Goal: Task Accomplishment & Management: Manage account settings

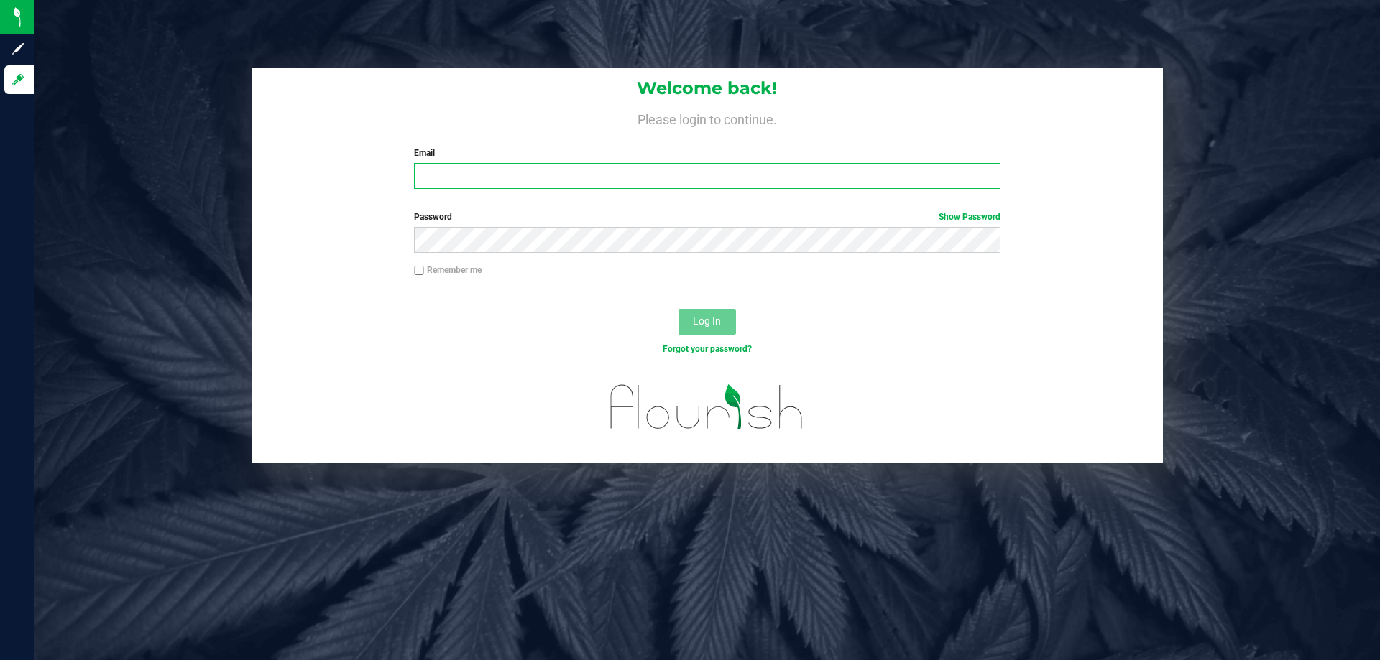
click at [463, 177] on input "Email" at bounding box center [707, 176] width 586 height 26
type input "[EMAIL_ADDRESS][DOMAIN_NAME]"
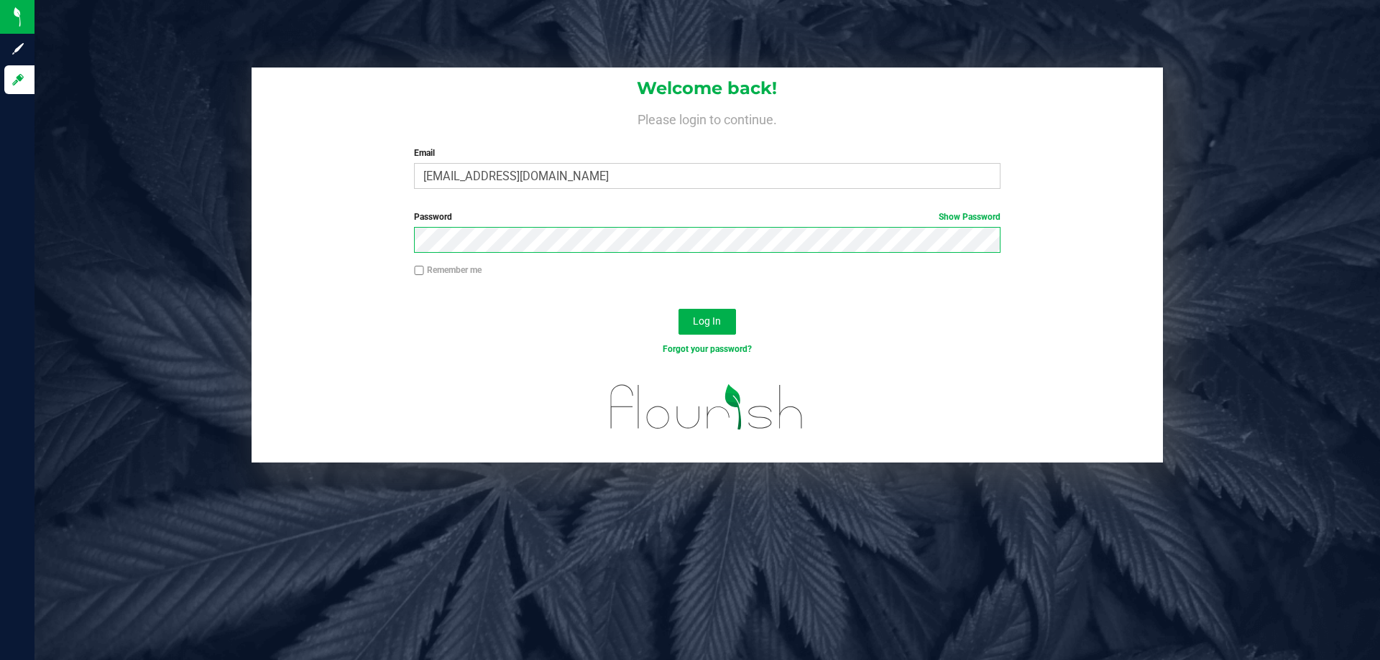
click at [678, 309] on button "Log In" at bounding box center [706, 322] width 57 height 26
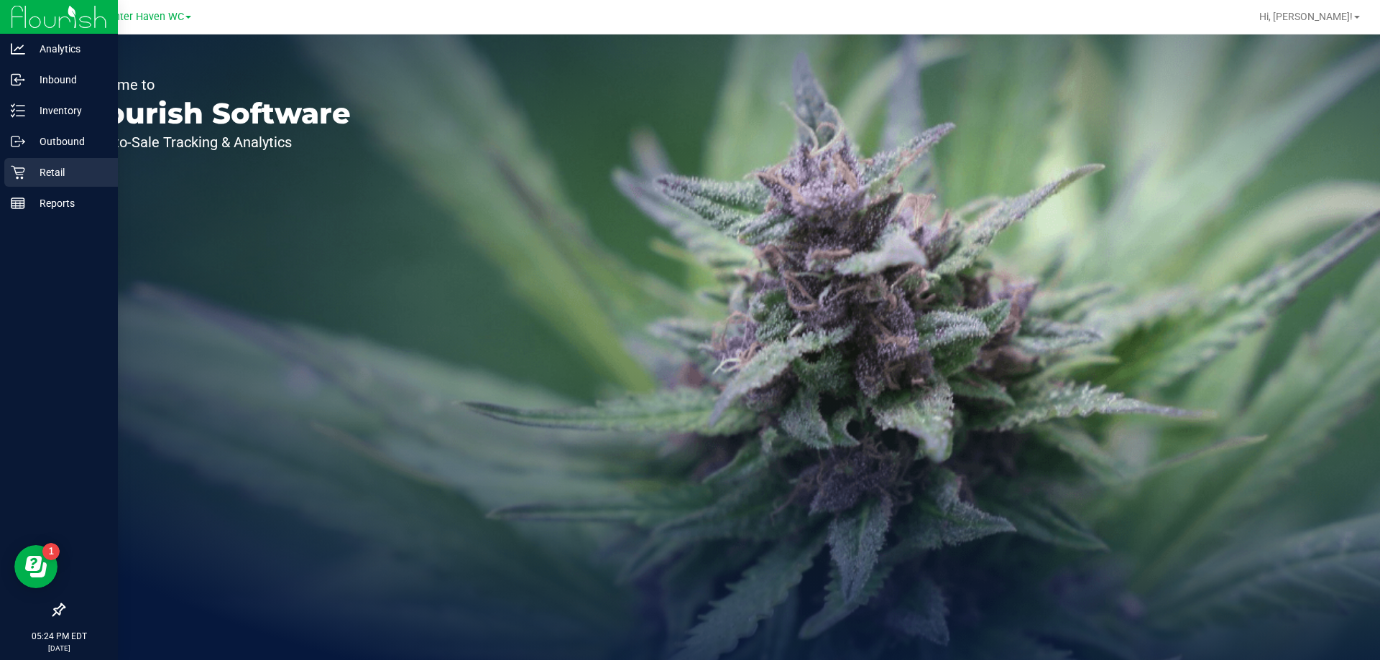
click at [1, 175] on link "Retail" at bounding box center [59, 173] width 118 height 31
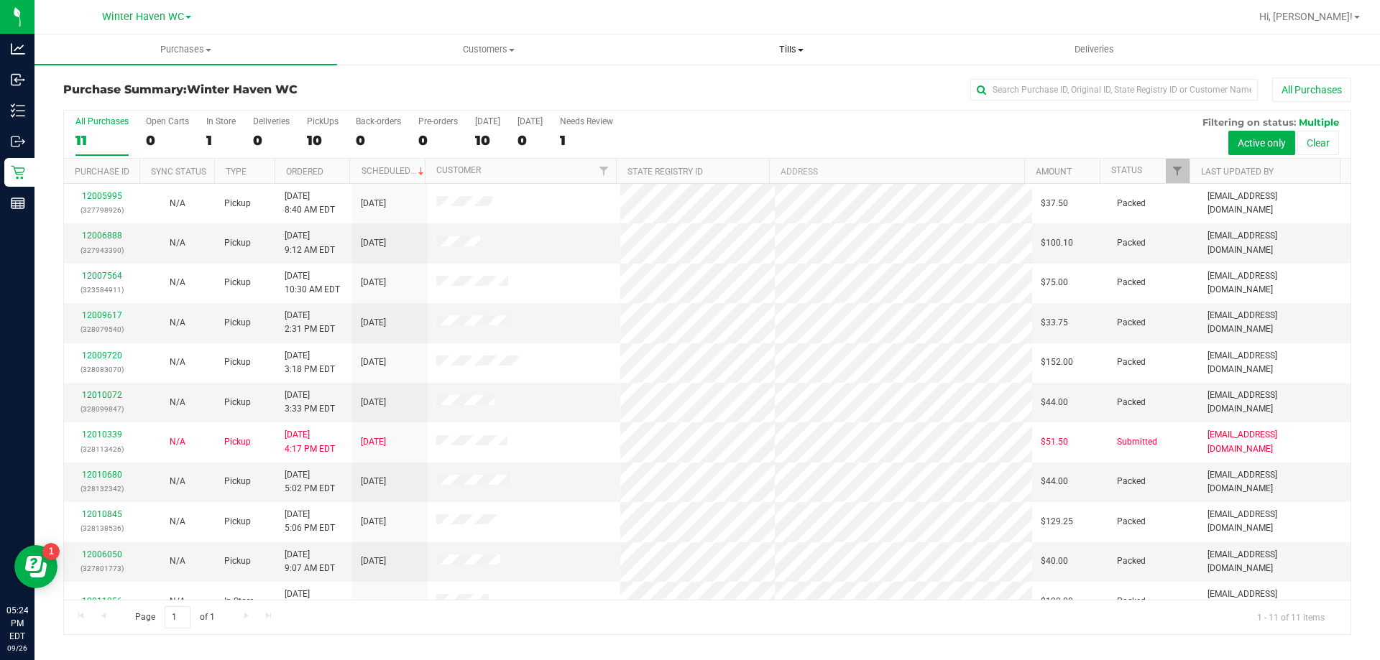
click at [785, 48] on span "Tills" at bounding box center [790, 49] width 301 height 13
click at [690, 80] on span "Manage tills" at bounding box center [688, 86] width 97 height 12
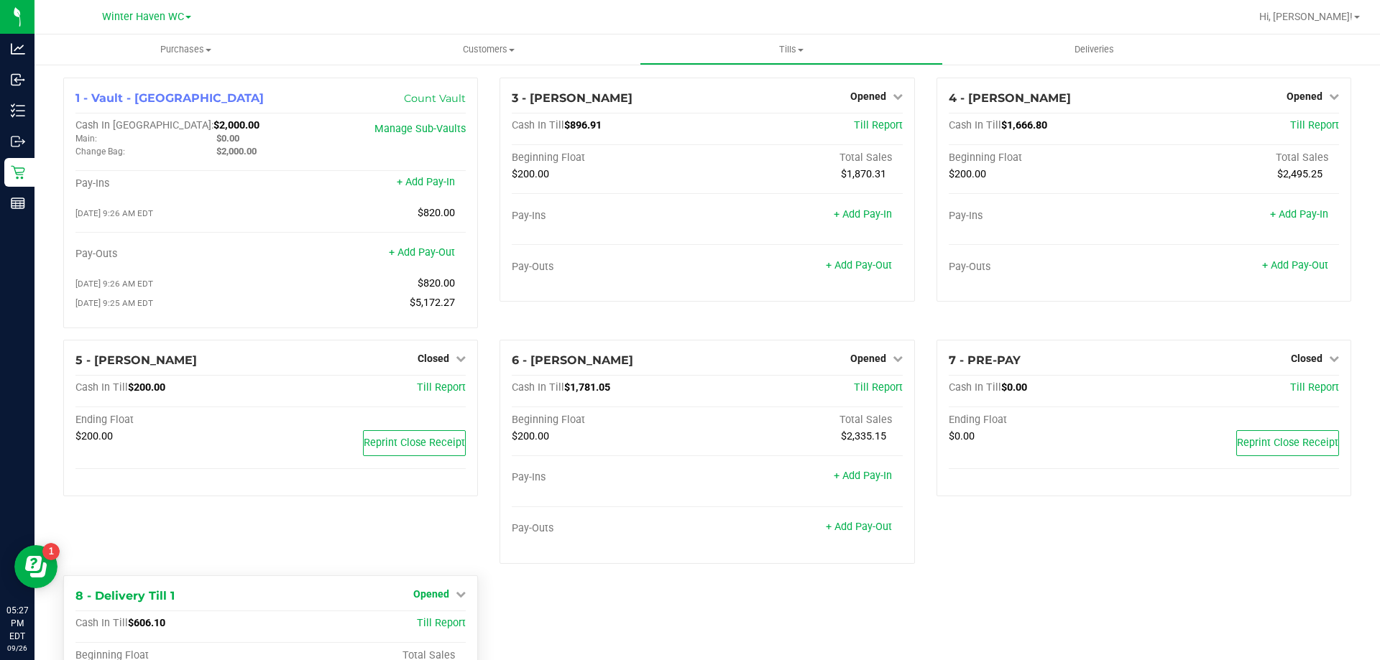
click at [421, 596] on span "Opened" at bounding box center [431, 594] width 36 height 11
click at [429, 625] on link "Close Till" at bounding box center [433, 623] width 39 height 11
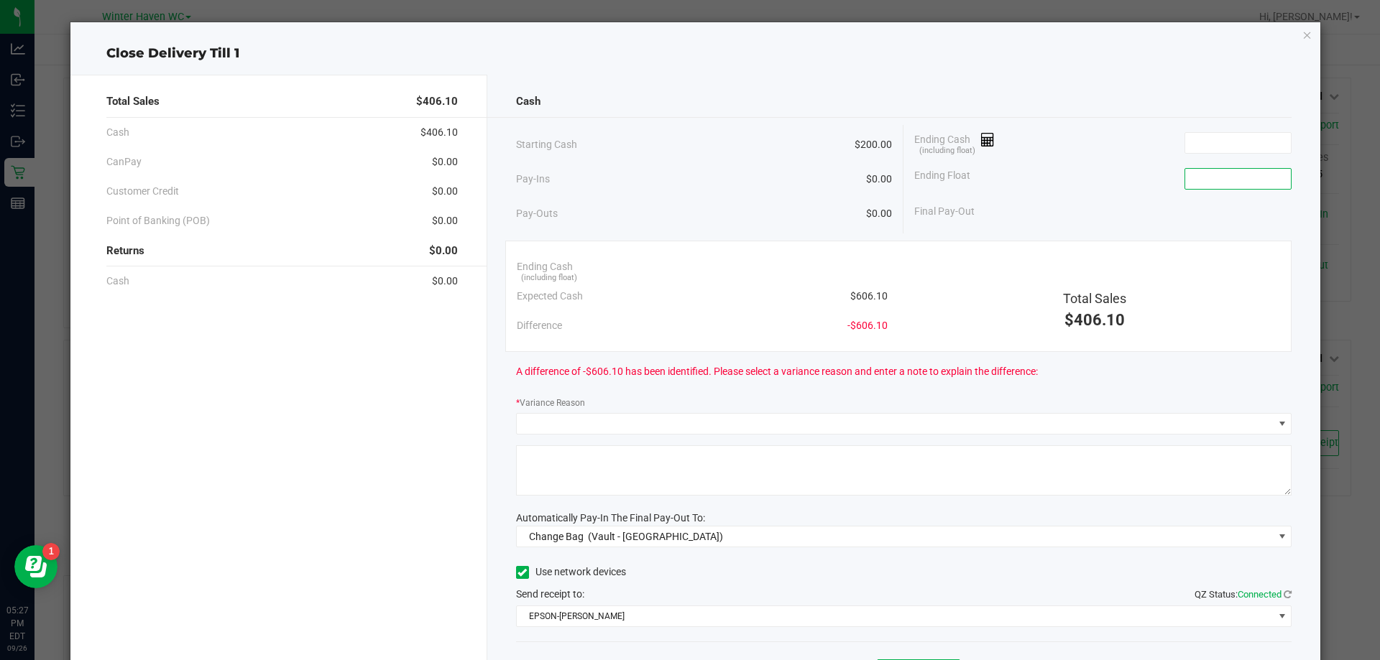
click at [1232, 178] on input at bounding box center [1238, 179] width 106 height 20
type input "$200.00"
click at [1245, 145] on input at bounding box center [1238, 143] width 106 height 20
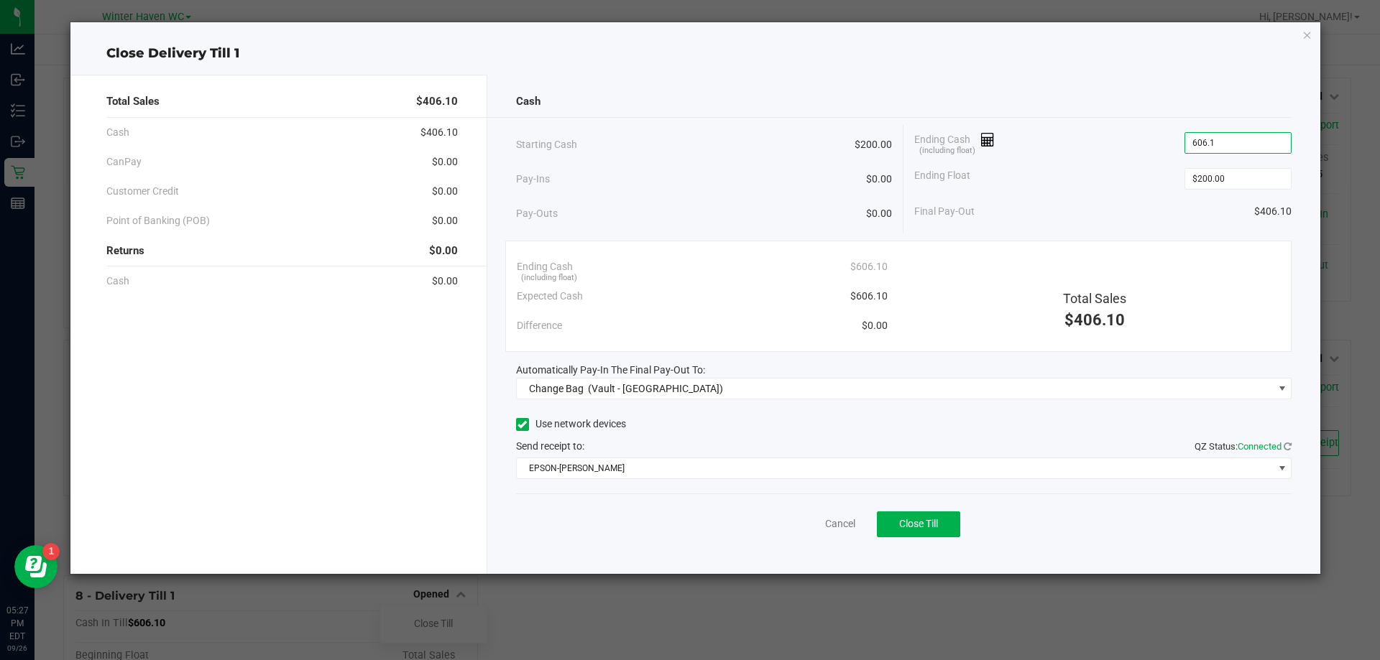
type input "$606.10"
click at [1019, 192] on div "Ending Float $200.00" at bounding box center [1102, 179] width 377 height 36
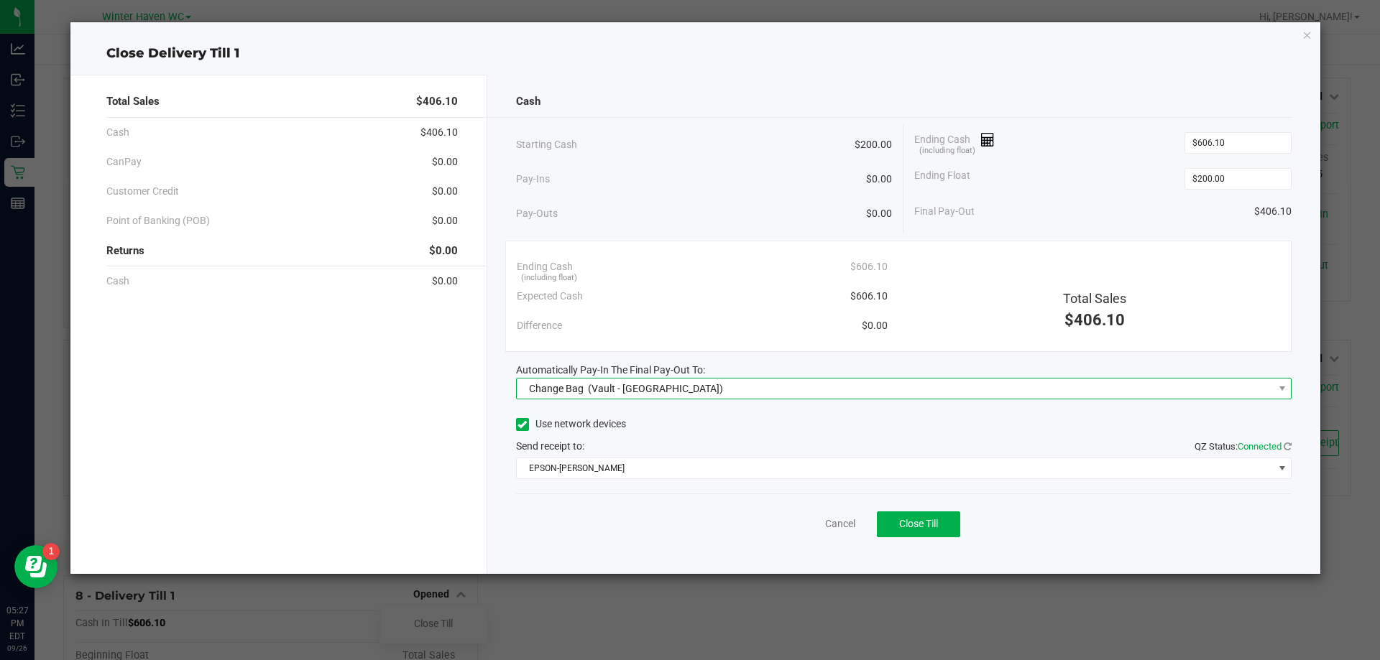
click at [798, 379] on span "Change Bag (Vault - [GEOGRAPHIC_DATA])" at bounding box center [895, 389] width 757 height 20
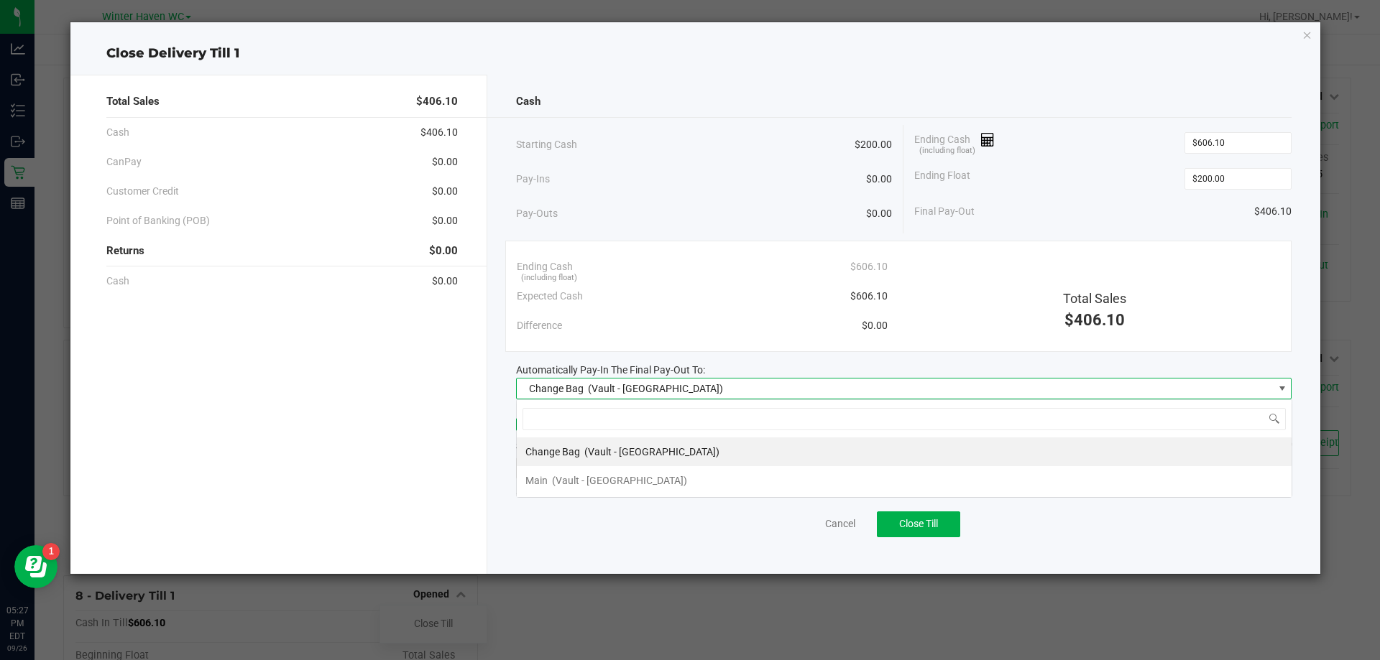
scroll to position [22, 775]
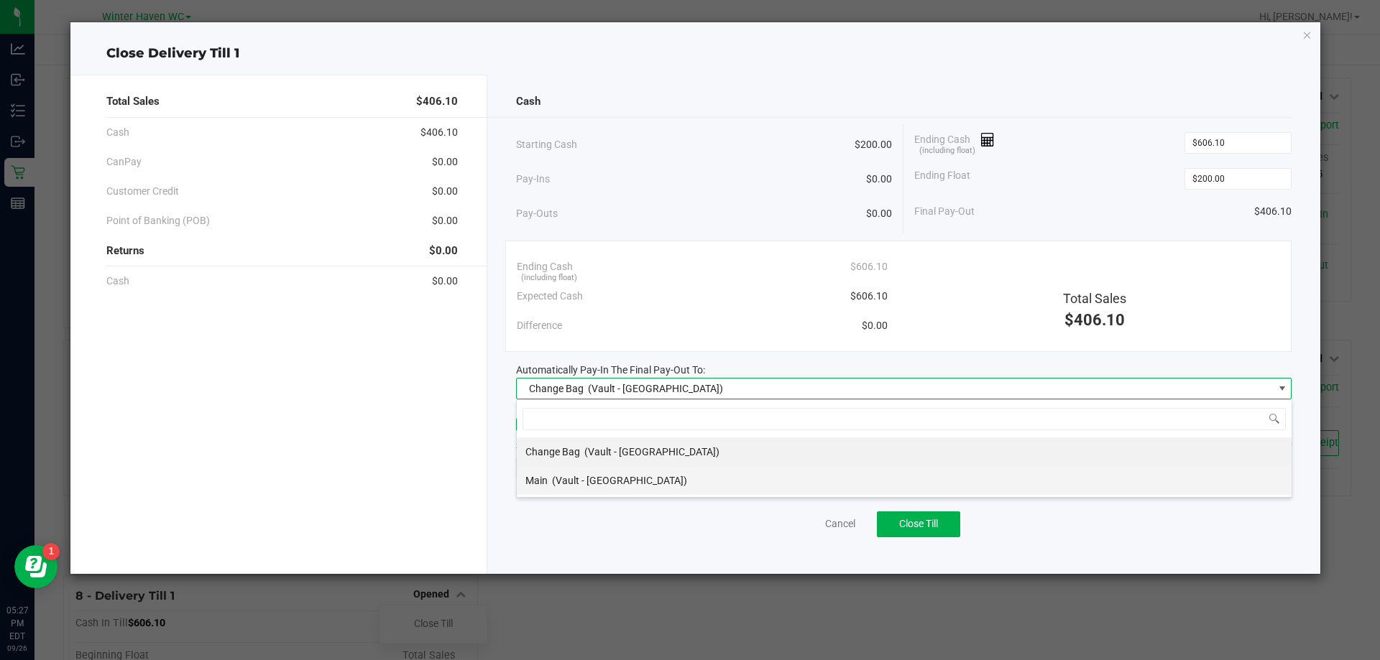
click at [624, 486] on span "(Vault - [GEOGRAPHIC_DATA])" at bounding box center [619, 480] width 135 height 11
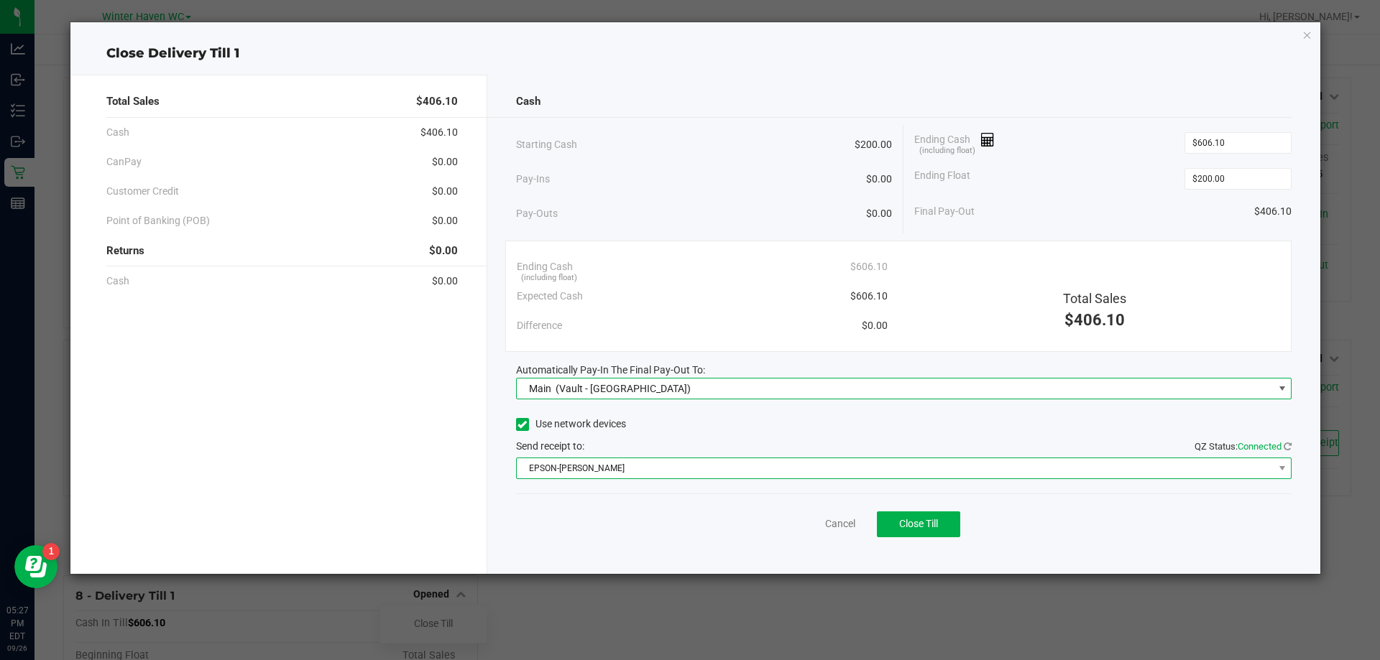
click at [637, 477] on span "EPSON-[PERSON_NAME]" at bounding box center [895, 468] width 757 height 20
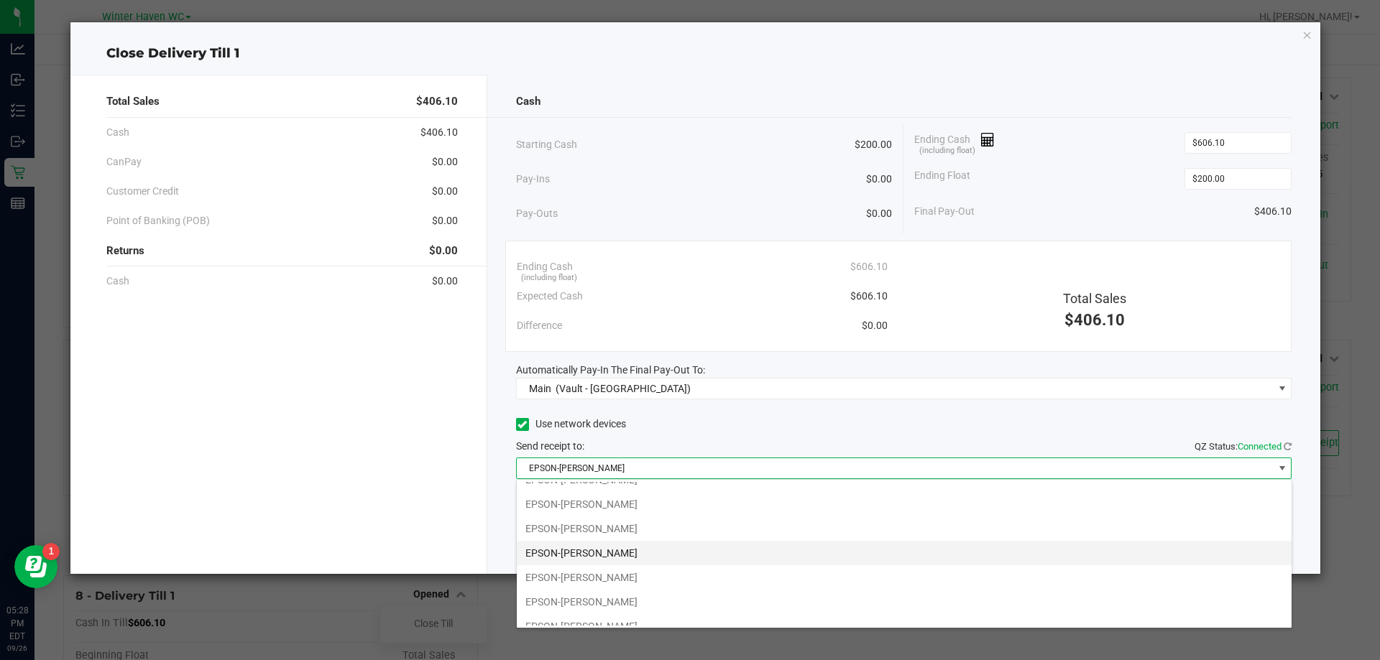
scroll to position [76, 0]
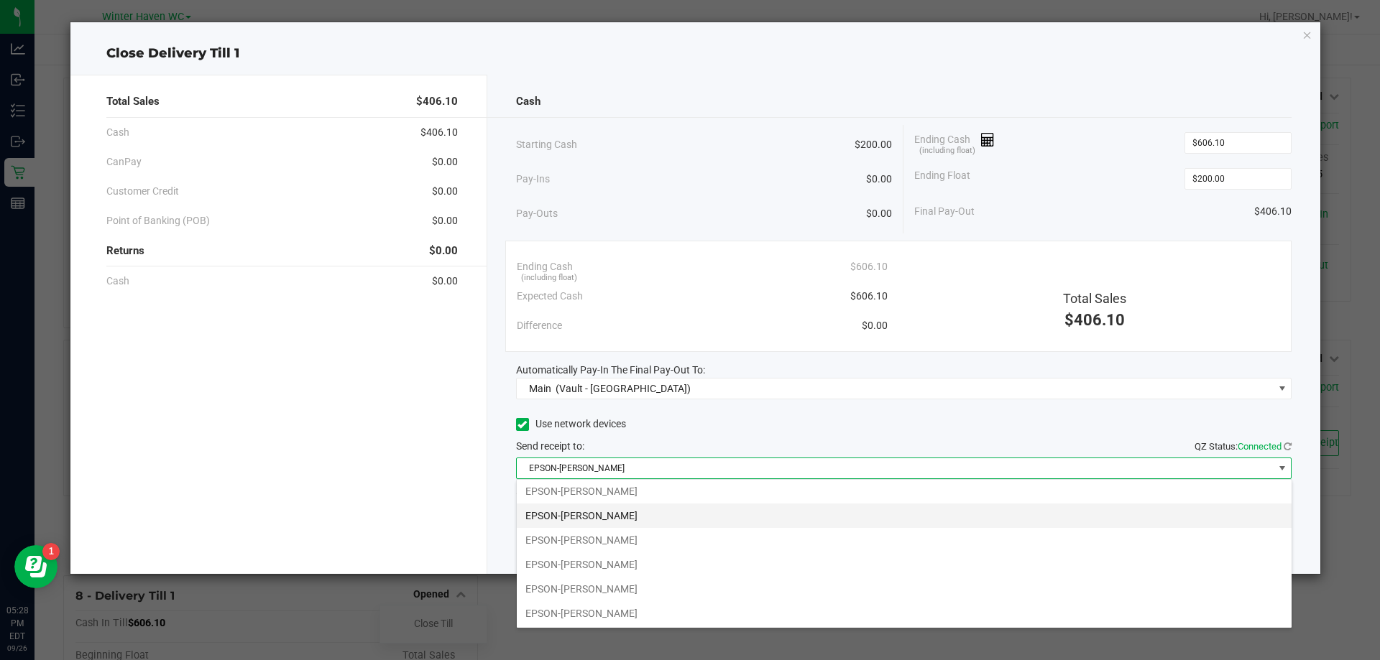
click at [657, 521] on li "EPSON-[PERSON_NAME]" at bounding box center [904, 516] width 775 height 24
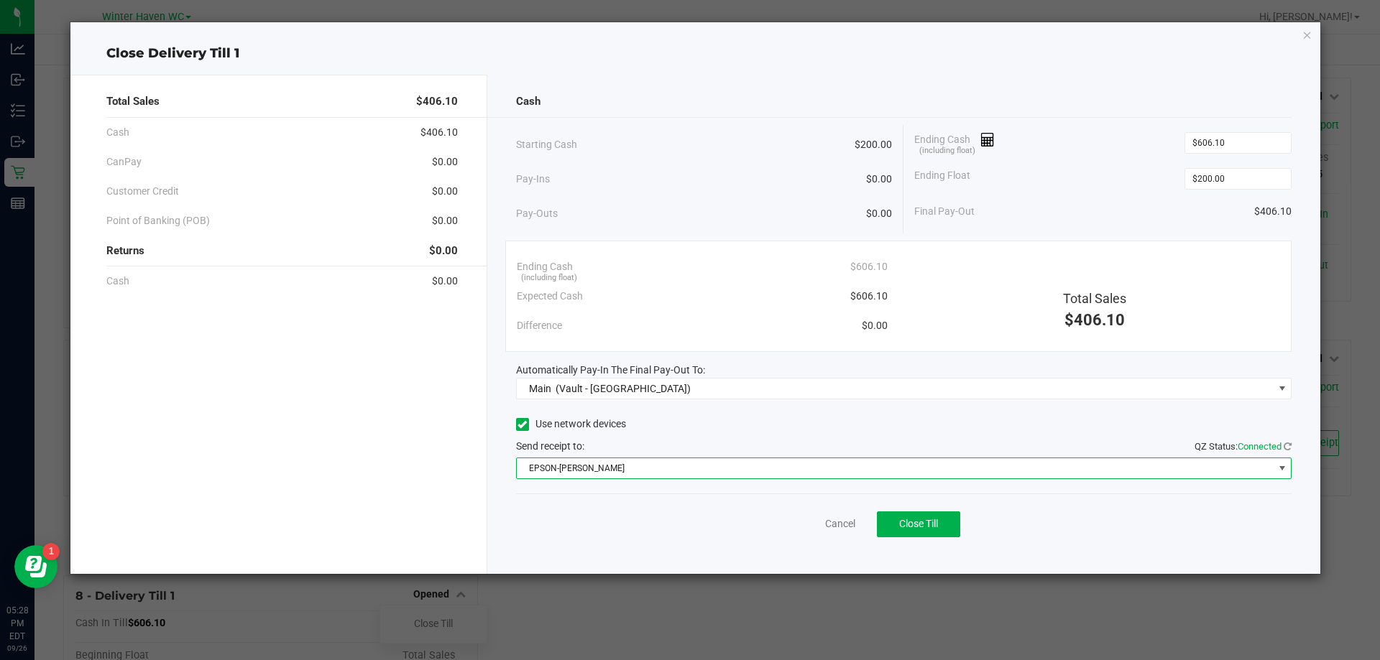
click at [686, 435] on div "Use network devices Send receipt to: QZ Status: Connected EPSON-[PERSON_NAME]" at bounding box center [904, 446] width 776 height 65
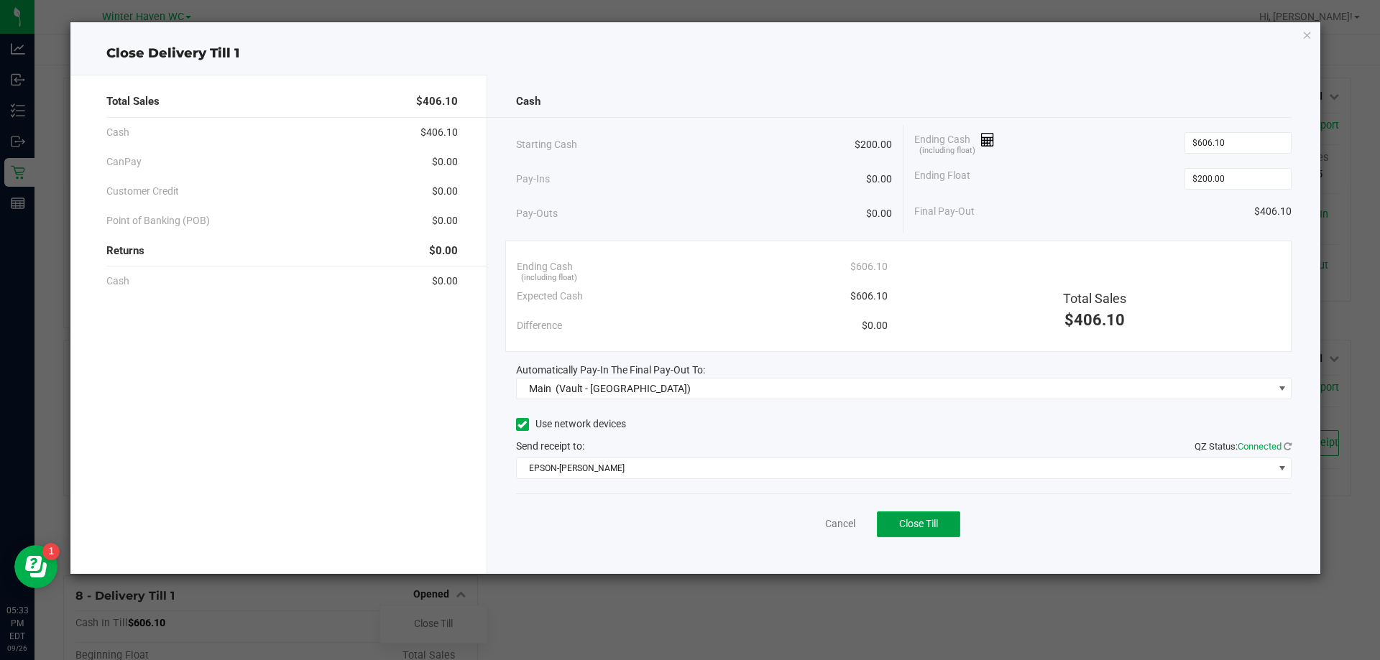
click at [906, 512] on button "Close Till" at bounding box center [918, 525] width 83 height 26
click at [792, 528] on link "Dismiss" at bounding box center [808, 524] width 34 height 15
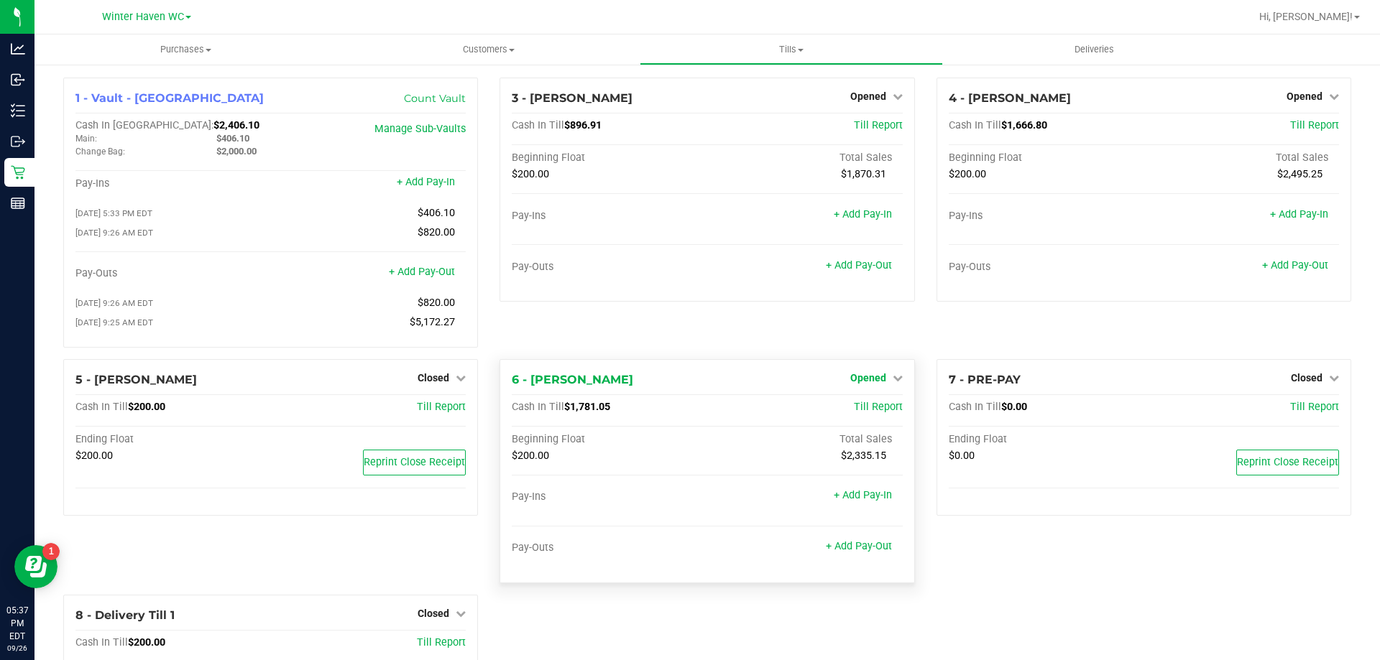
click at [883, 384] on link "Opened" at bounding box center [876, 377] width 52 height 11
click at [878, 409] on link "Close Till" at bounding box center [869, 407] width 39 height 11
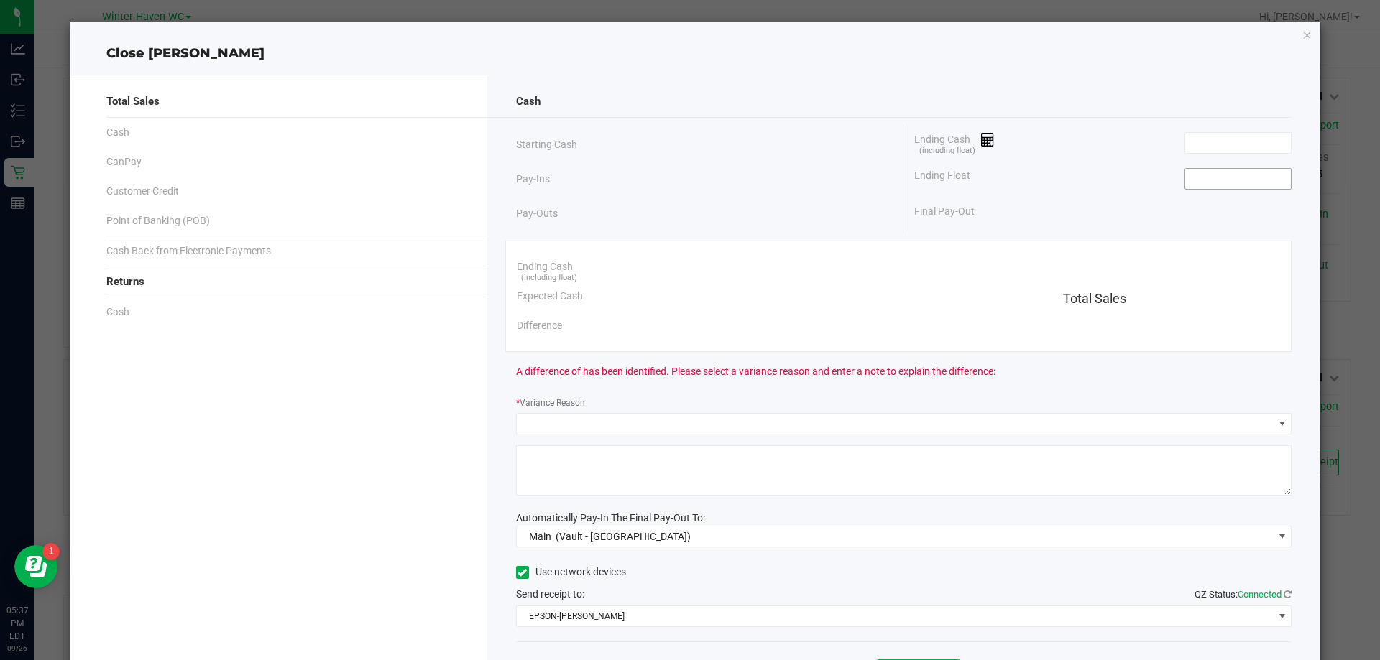
click at [1201, 181] on input at bounding box center [1238, 179] width 106 height 20
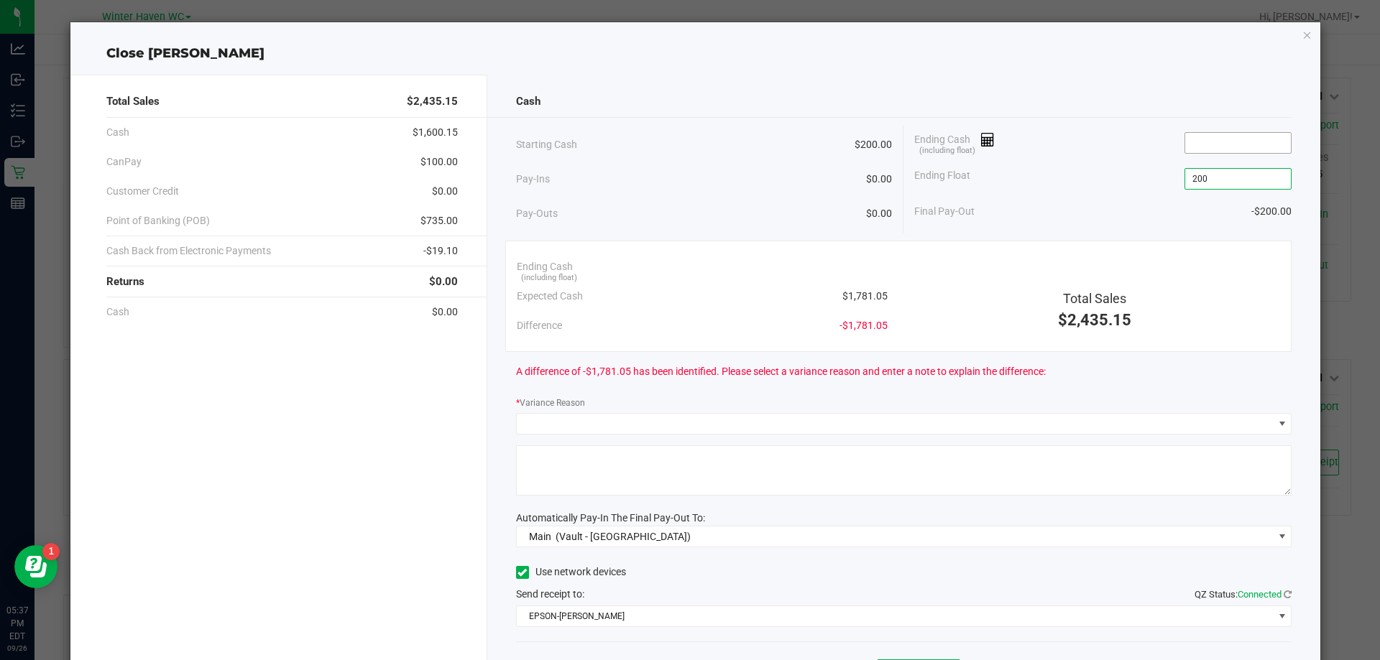
type input "$200.00"
click at [1208, 136] on input at bounding box center [1238, 143] width 106 height 20
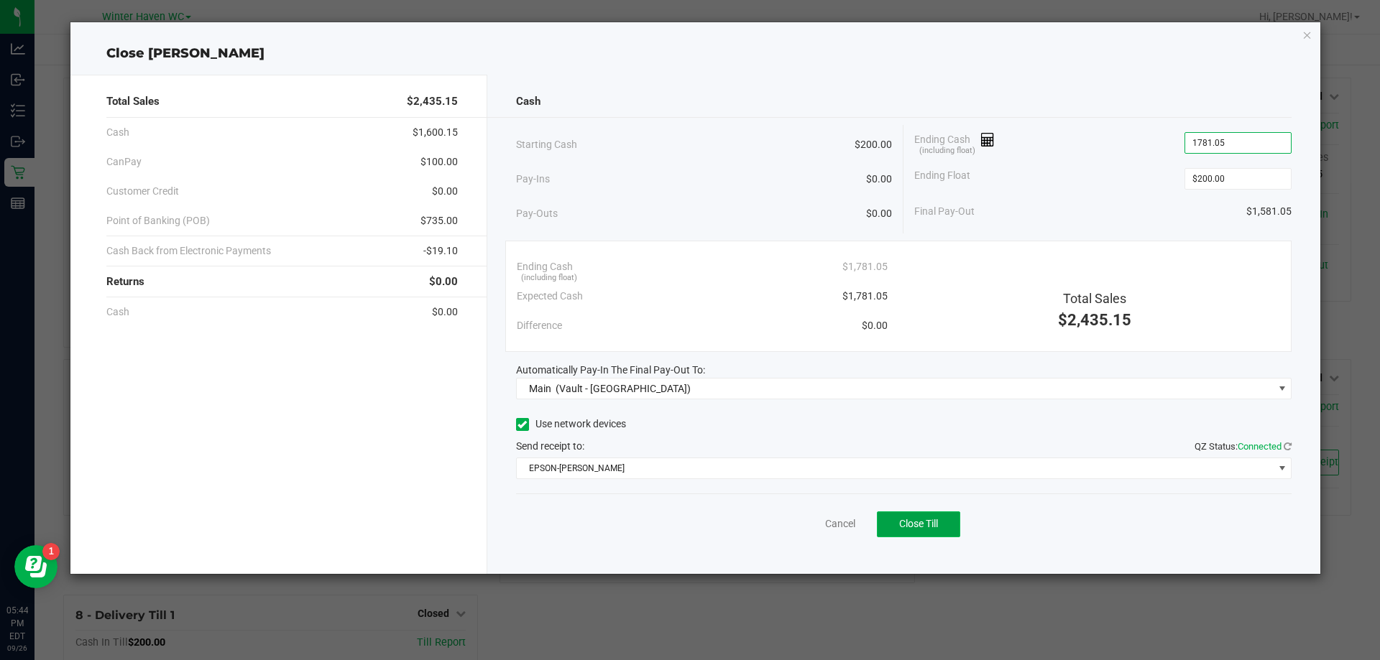
type input "$1,781.05"
click at [921, 526] on span "Close Till" at bounding box center [918, 523] width 39 height 11
